Goal: Transaction & Acquisition: Purchase product/service

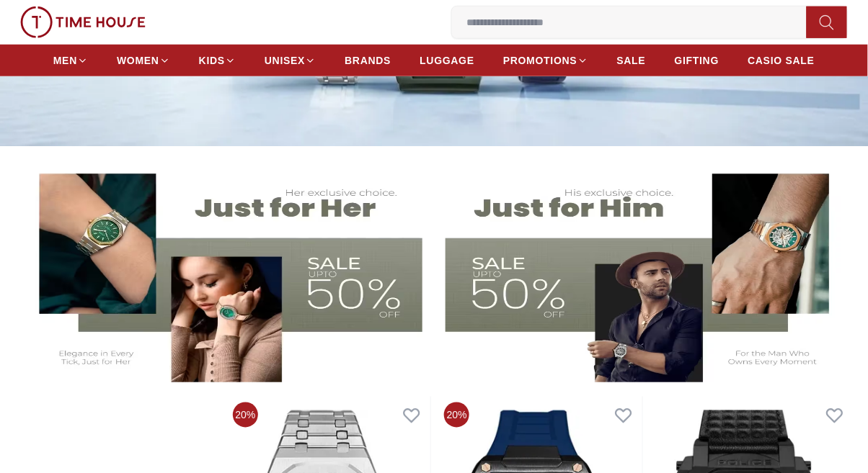
scroll to position [282, 0]
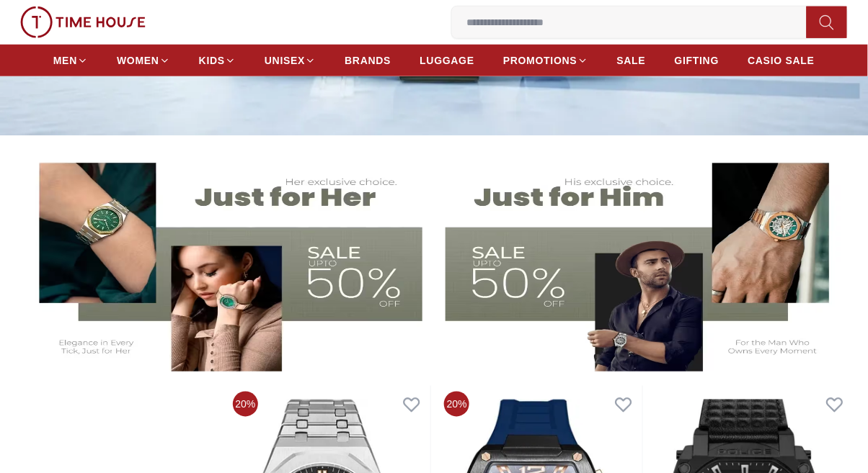
click at [373, 70] on link "BRANDS" at bounding box center [367, 61] width 46 height 26
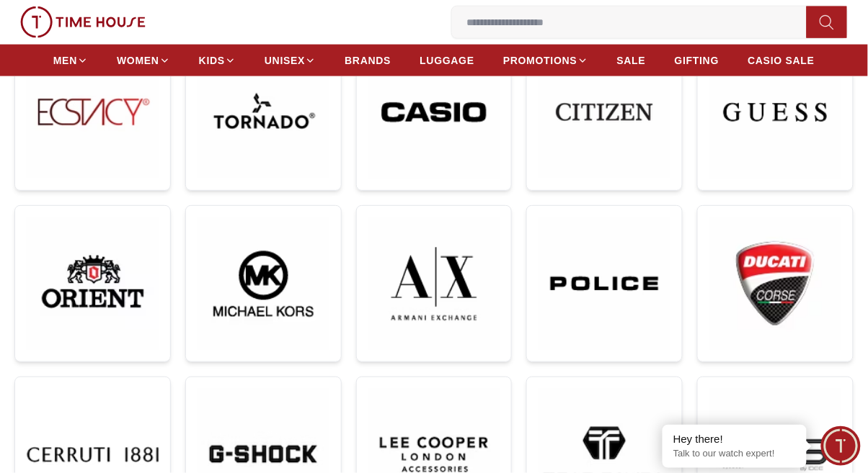
scroll to position [442, 0]
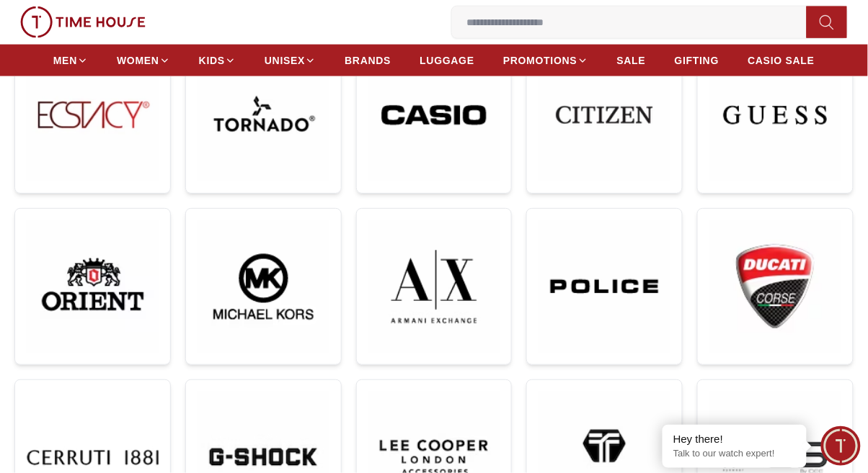
click at [599, 275] on img at bounding box center [604, 286] width 132 height 133
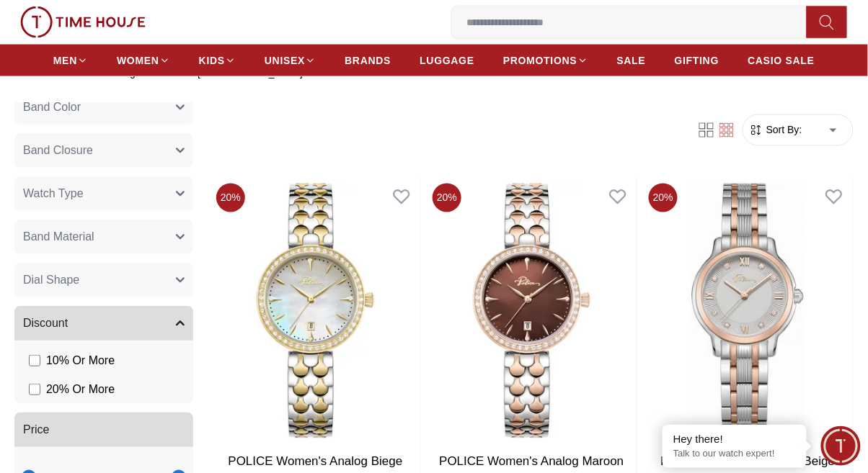
scroll to position [208, 0]
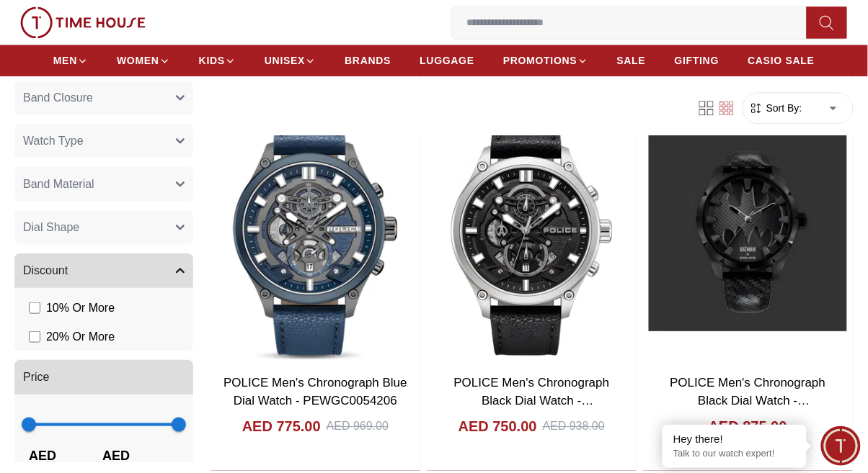
scroll to position [4380, 0]
click at [557, 275] on img at bounding box center [532, 231] width 210 height 267
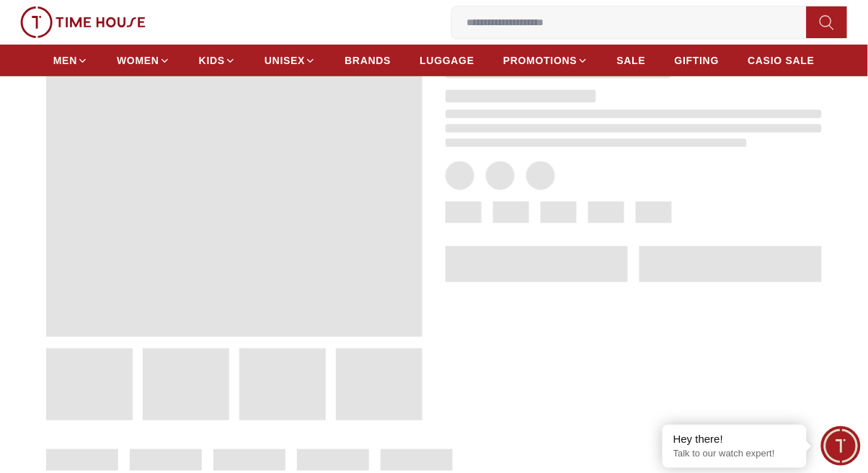
scroll to position [102, 0]
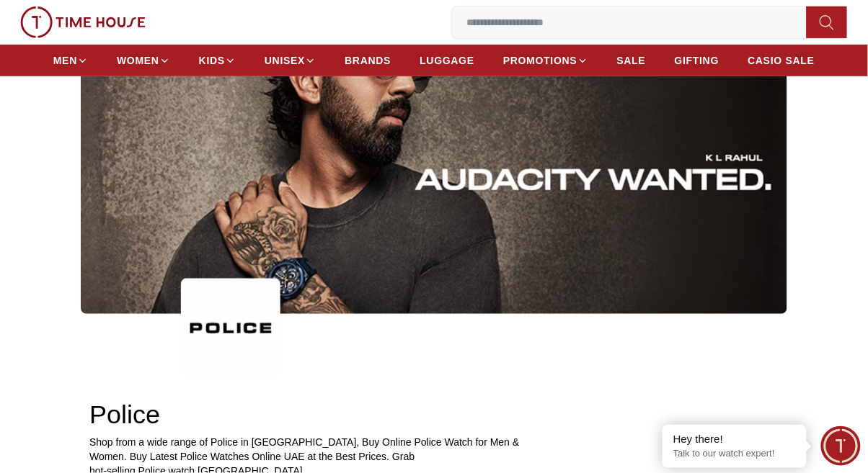
scroll to position [148, 0]
